Goal: Find specific page/section: Find specific page/section

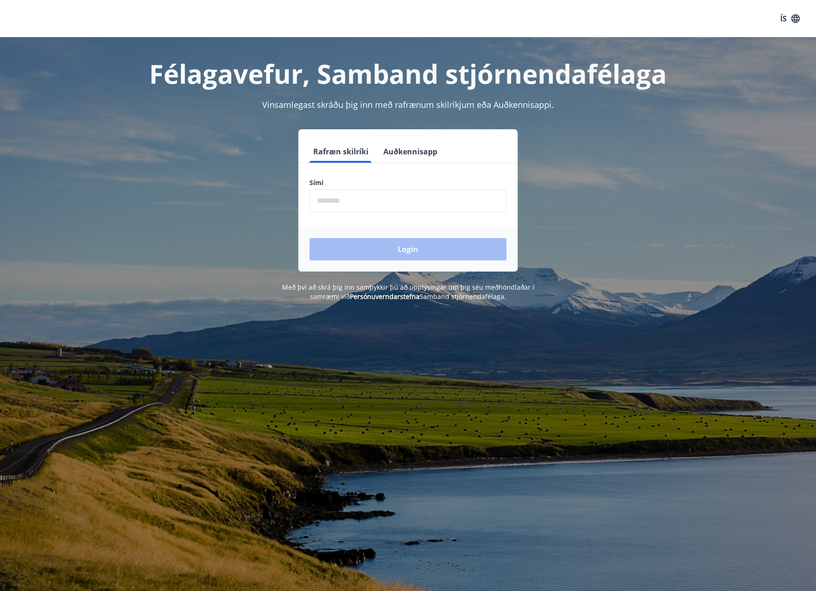
click at [371, 200] on input "phone" at bounding box center [408, 200] width 197 height 23
type input "********"
click at [397, 247] on button "Login" at bounding box center [408, 249] width 197 height 22
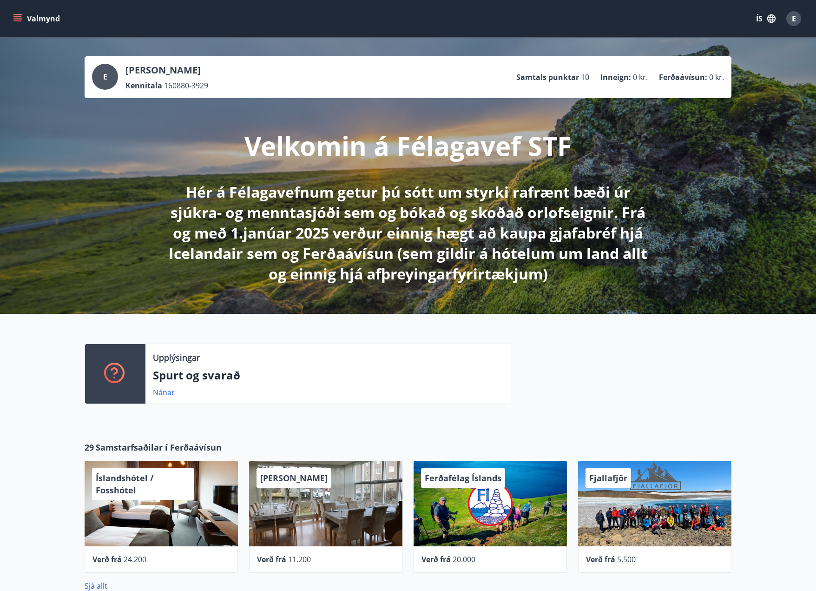
click at [19, 17] on icon "menu" at bounding box center [17, 16] width 8 height 1
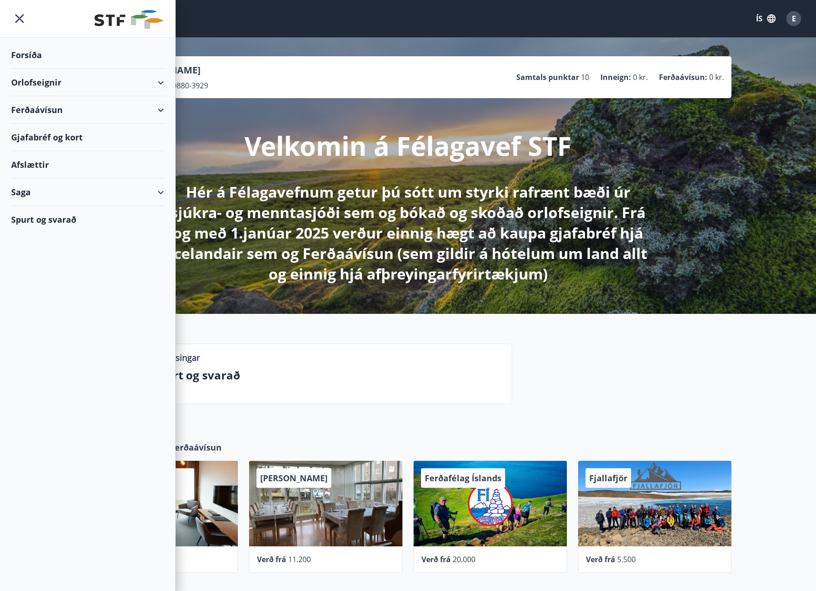
click at [35, 133] on div "Gjafabréf og kort" at bounding box center [87, 137] width 153 height 27
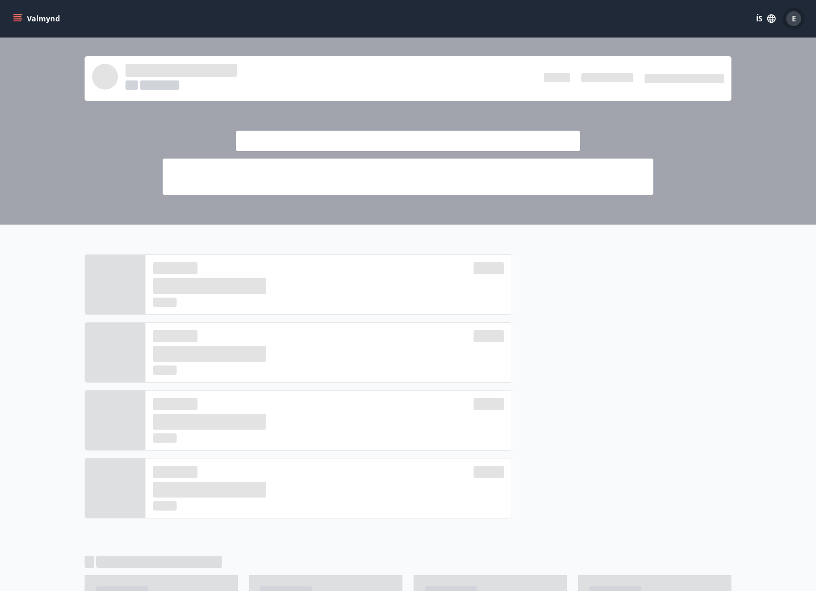
click at [791, 25] on div "E" at bounding box center [793, 18] width 15 height 15
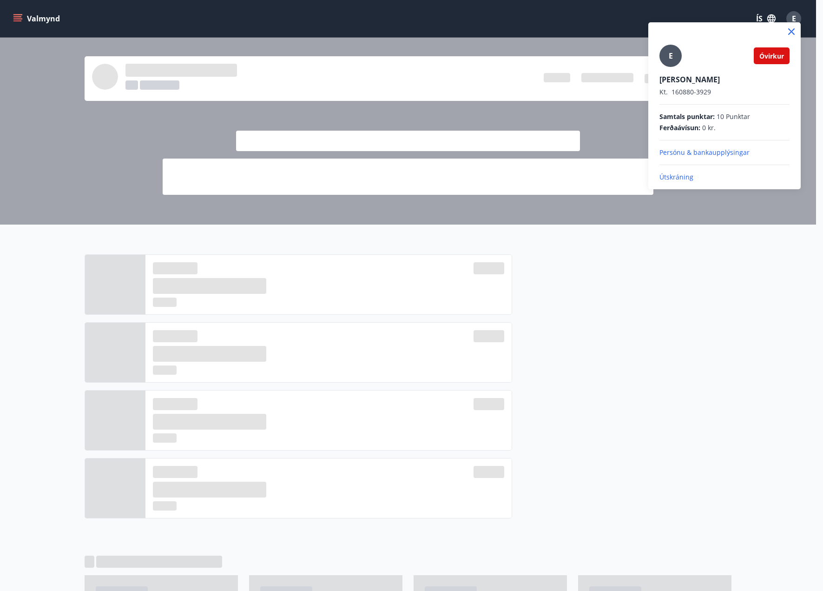
click at [687, 176] on p "Útskráning" at bounding box center [724, 176] width 130 height 9
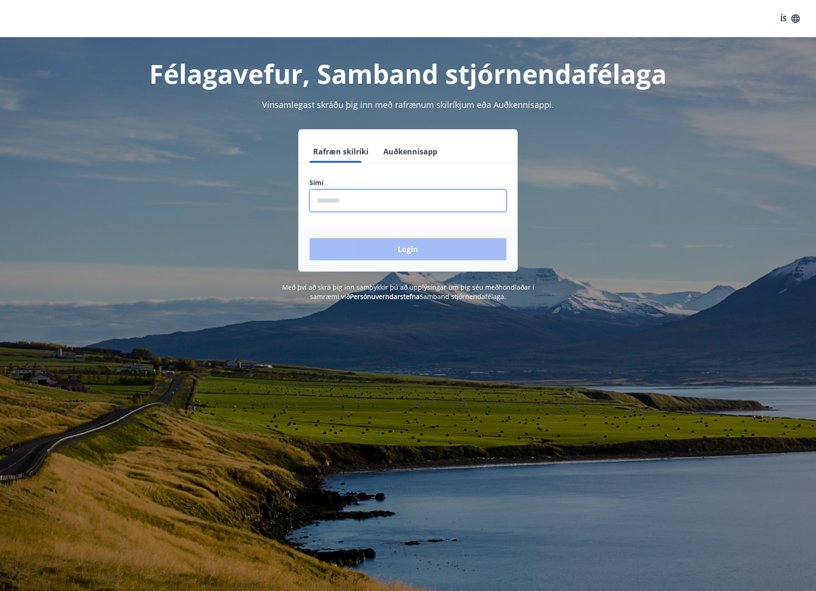
click at [338, 203] on input "phone" at bounding box center [408, 200] width 197 height 23
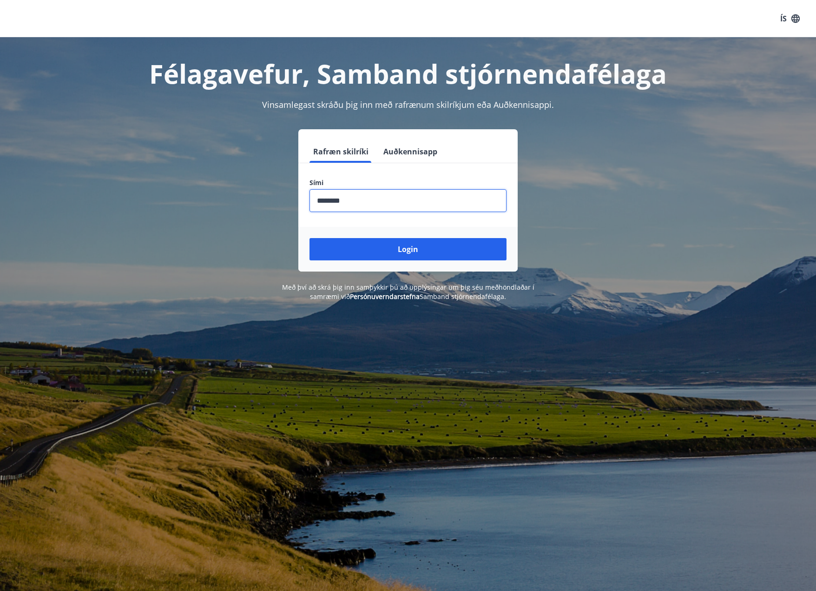
type input "********"
click at [310, 238] on button "Login" at bounding box center [408, 249] width 197 height 22
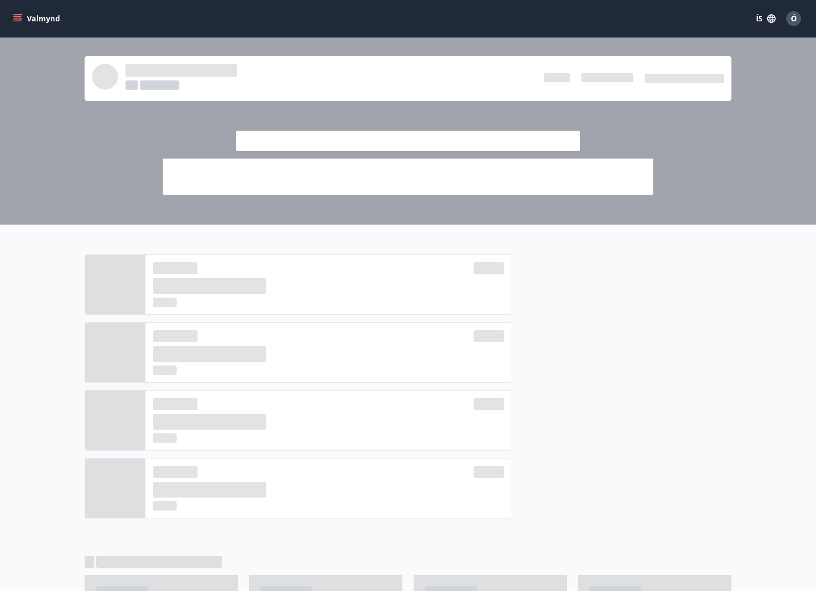
click at [18, 20] on icon "menu" at bounding box center [17, 18] width 9 height 9
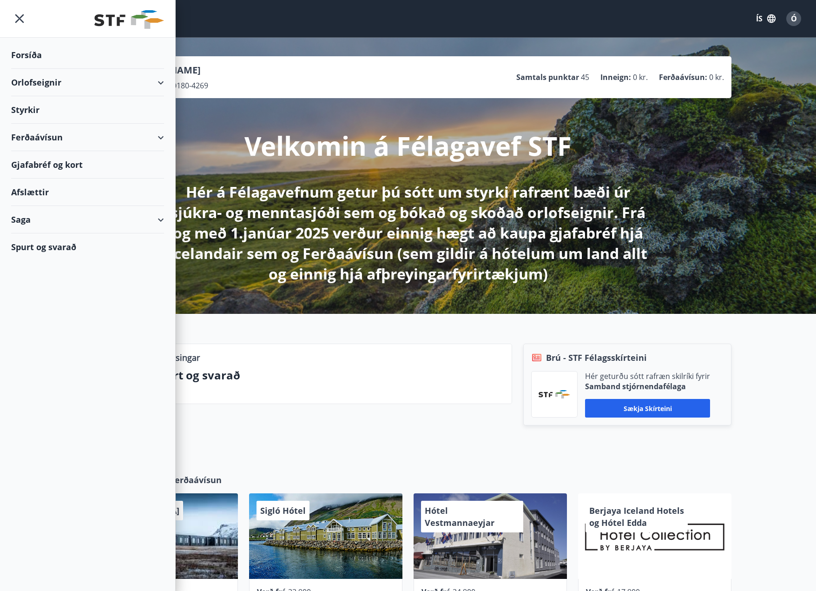
click at [37, 165] on div "Gjafabréf og kort" at bounding box center [87, 164] width 153 height 27
click at [18, 20] on icon "menu" at bounding box center [19, 18] width 9 height 9
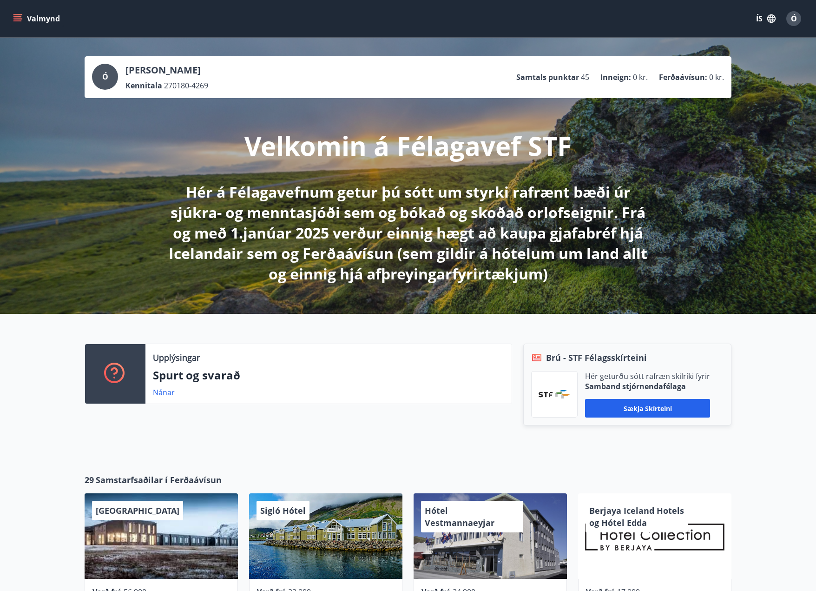
click at [17, 24] on button "Valmynd" at bounding box center [37, 18] width 53 height 17
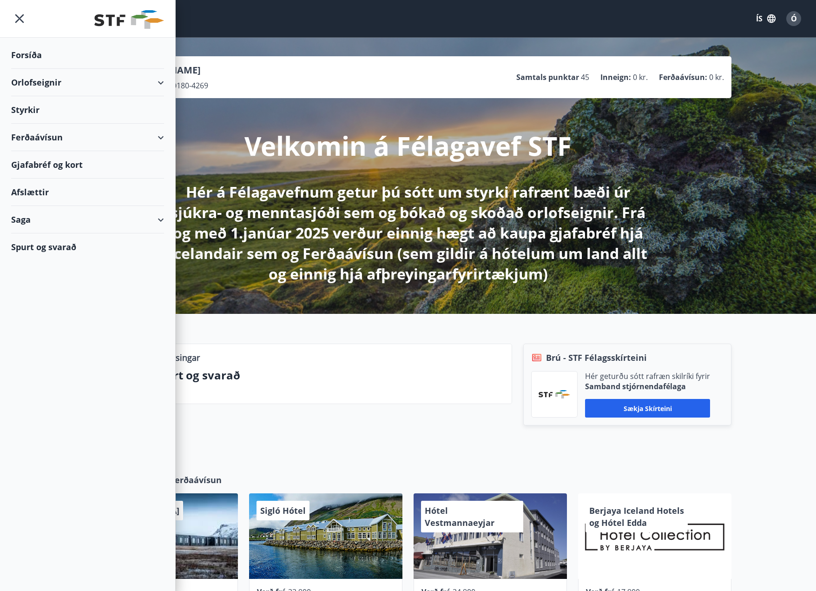
click at [38, 163] on div "Gjafabréf og kort" at bounding box center [87, 164] width 153 height 27
